Goal: Answer question/provide support: Share knowledge or assist other users

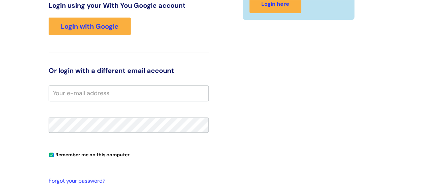
scroll to position [103, 0]
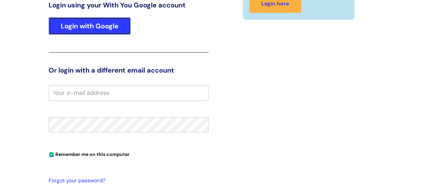
click at [125, 27] on link "Login with Google" at bounding box center [90, 26] width 82 height 18
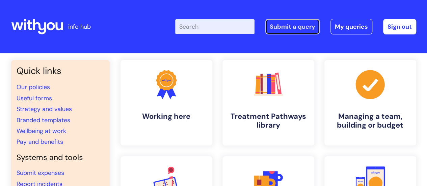
click at [278, 25] on link "Submit a query" at bounding box center [292, 27] width 54 height 16
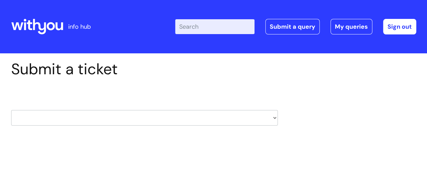
click at [138, 114] on select "HR / People IT and Support Clinical Drug Alerts Finance Accounts Data Support T…" at bounding box center [144, 118] width 267 height 16
select select "it_and_support"
click at [11, 110] on select "HR / People IT and Support Clinical Drug Alerts Finance Accounts Data Support T…" at bounding box center [144, 118] width 267 height 16
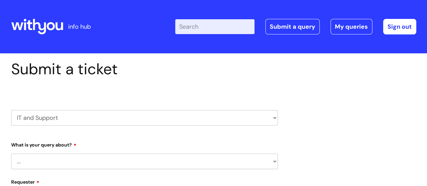
select select "80004286581"
click at [228, 163] on select "... Mobile Phone Reset & MFA Accounts, Starters and Leavers IT Hardware issue I…" at bounding box center [144, 162] width 267 height 16
select select "Accounts, Starters and Leavers"
click at [11, 154] on select "... Mobile Phone Reset & MFA Accounts, Starters and Leavers IT Hardware issue I…" at bounding box center [144, 162] width 267 height 16
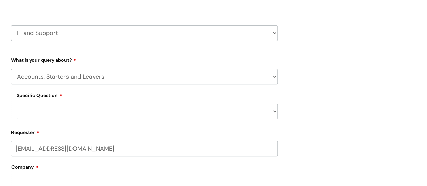
scroll to position [98, 0]
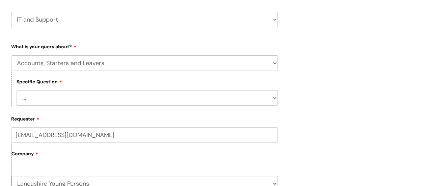
click at [170, 91] on select "... I have a new starter I have a leaver I need to make a change to an account …" at bounding box center [147, 98] width 261 height 16
select select "I have a new starter"
click at [17, 90] on select "... I have a new starter I have a leaver I need to make a change to an account …" at bounding box center [147, 98] width 261 height 16
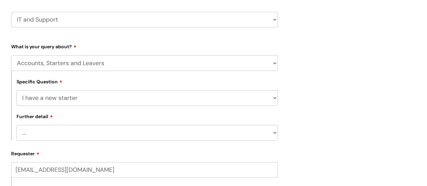
click at [124, 140] on select "... Can I have my new starter’s IT account details I need to amend the name, de…" at bounding box center [147, 133] width 261 height 16
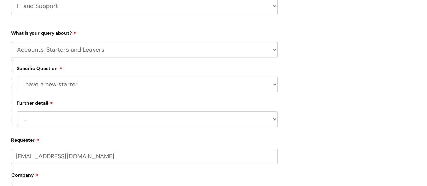
scroll to position [112, 0]
click at [224, 123] on select "... Can I have my new starter’s IT account details I need to amend the name, de…" at bounding box center [147, 119] width 261 height 16
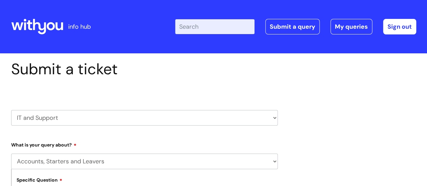
click at [31, 27] on icon at bounding box center [37, 27] width 52 height 16
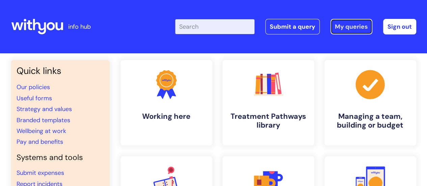
click at [342, 23] on link "My queries" at bounding box center [351, 27] width 42 height 16
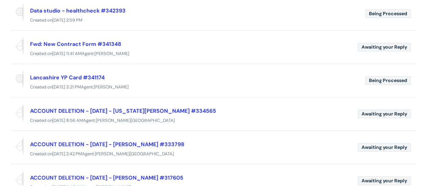
scroll to position [202, 0]
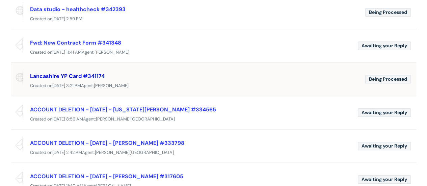
click at [68, 78] on link "Lancashire YP Card #341174" at bounding box center [67, 76] width 75 height 7
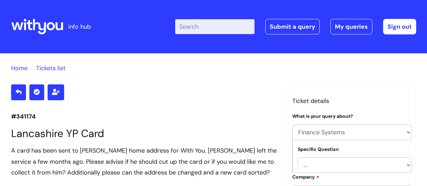
select select "Finance Systems"
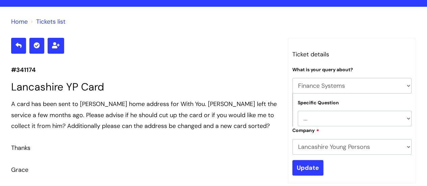
scroll to position [47, 0]
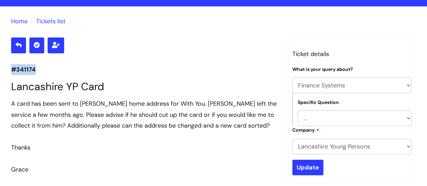
drag, startPoint x: 38, startPoint y: 66, endPoint x: 10, endPoint y: 72, distance: 29.0
copy p "#341174"
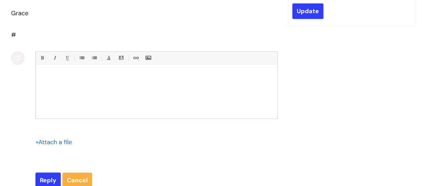
scroll to position [204, 0]
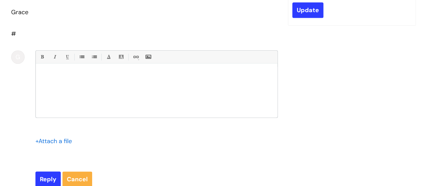
click at [146, 102] on div at bounding box center [157, 92] width 242 height 51
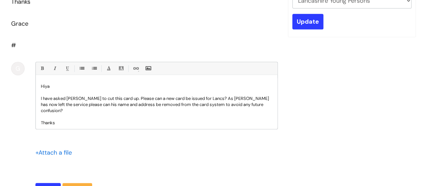
scroll to position [3, 0]
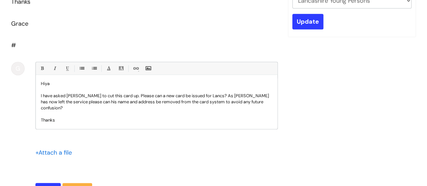
click at [243, 104] on p "I have asked [PERSON_NAME] to cut this card up. Please can a new card be issued…" at bounding box center [156, 102] width 231 height 18
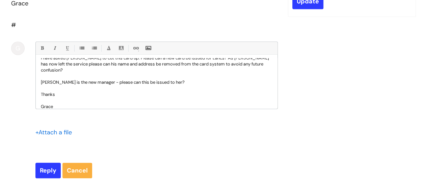
scroll to position [214, 0]
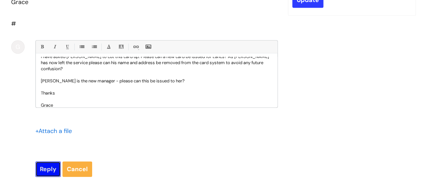
click at [45, 166] on input "Reply" at bounding box center [47, 169] width 25 height 16
type input "Please Wait..."
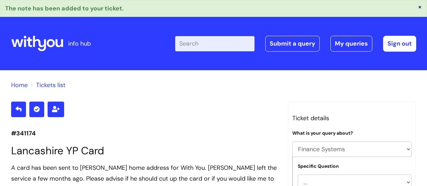
select select "Finance Systems"
